Goal: Check status: Check status

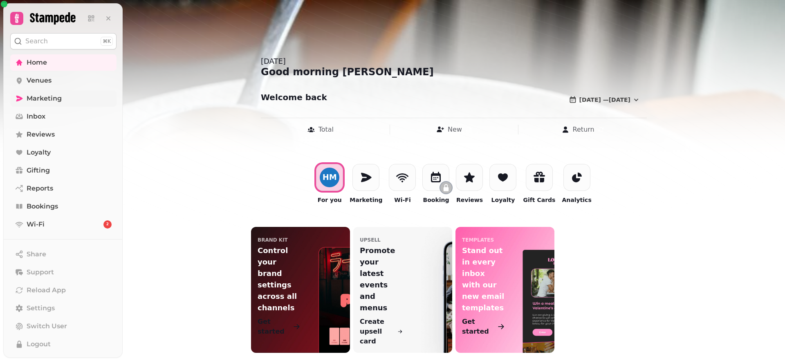
click at [49, 96] on span "Marketing" at bounding box center [44, 99] width 35 height 10
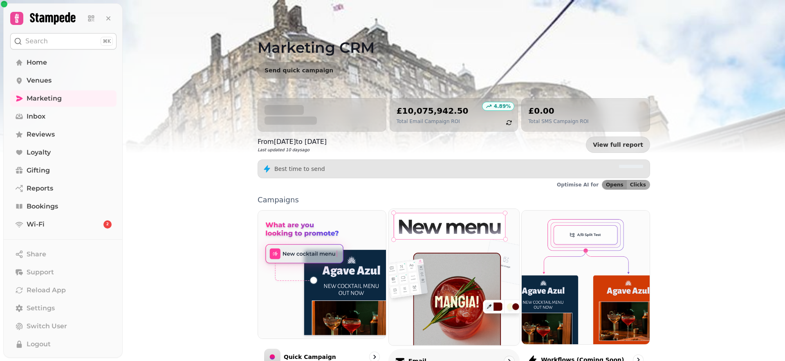
click at [460, 286] on img at bounding box center [454, 277] width 144 height 150
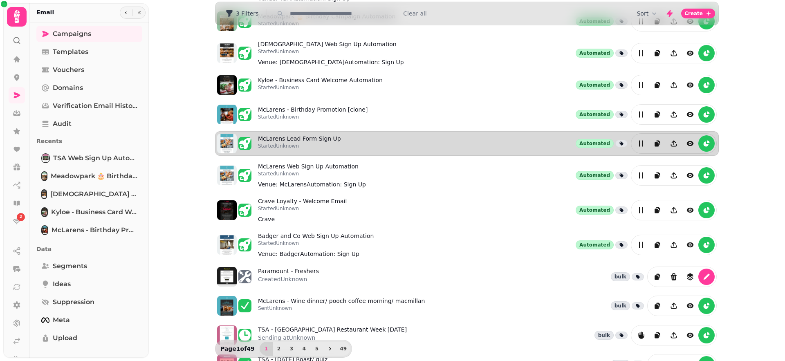
scroll to position [172, 0]
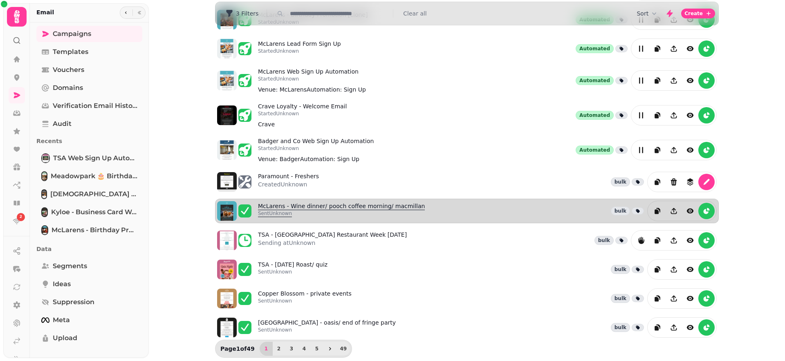
click at [346, 206] on link "McLarens - Wine dinner/ pooch coffee morning/ macmillan Sent Unknown" at bounding box center [341, 211] width 167 height 18
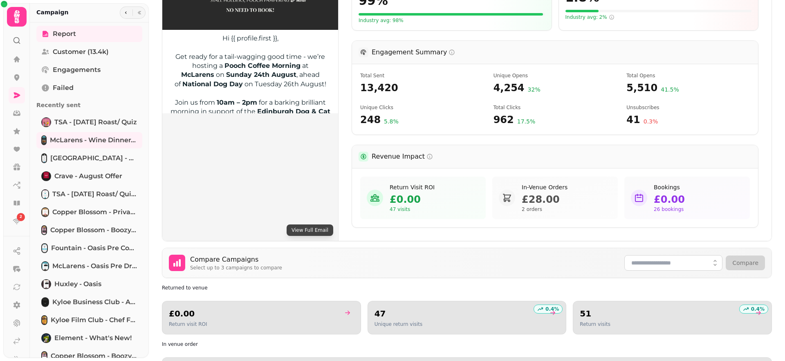
scroll to position [273, 0]
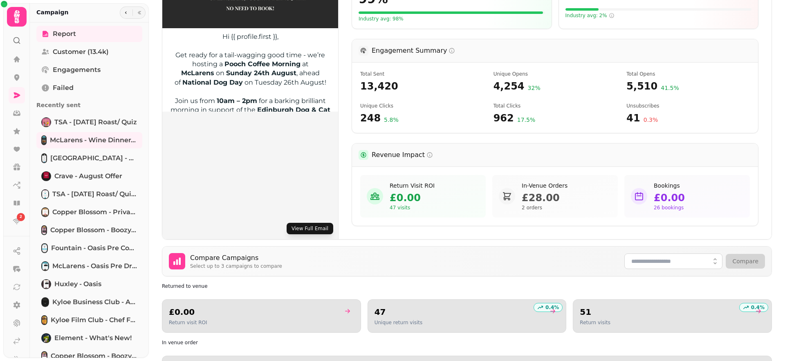
click at [321, 227] on button "View Full Email" at bounding box center [310, 228] width 47 height 11
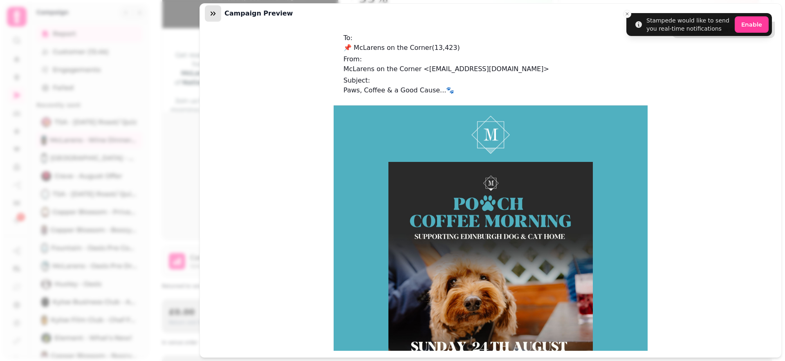
click at [211, 15] on icon "button" at bounding box center [213, 13] width 5 height 4
